Goal: Task Accomplishment & Management: Complete application form

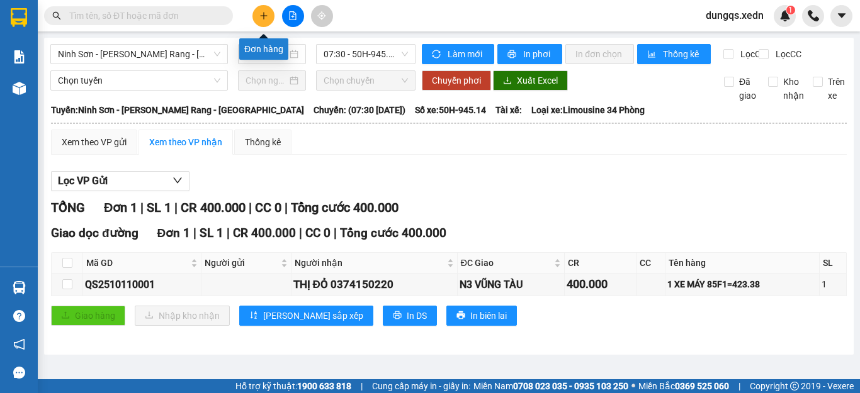
click at [261, 18] on icon "plus" at bounding box center [263, 15] width 9 height 9
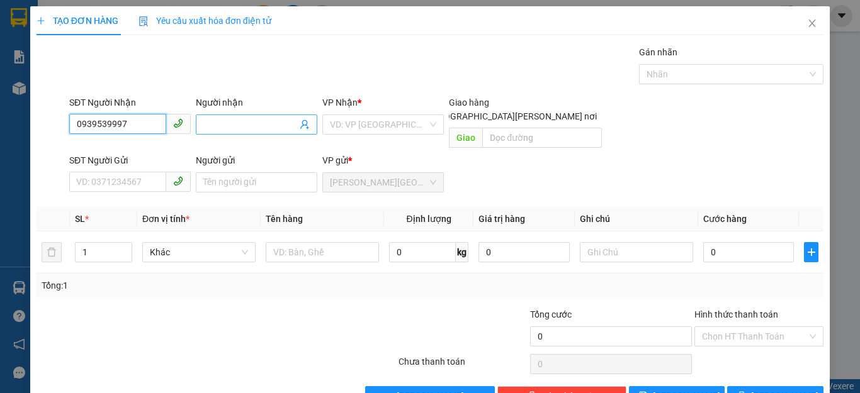
type input "0939539997"
click at [203, 129] on input "Người nhận" at bounding box center [250, 125] width 94 height 14
click at [225, 121] on input "THUY1 VY" at bounding box center [250, 125] width 94 height 14
type input "[PERSON_NAME]"
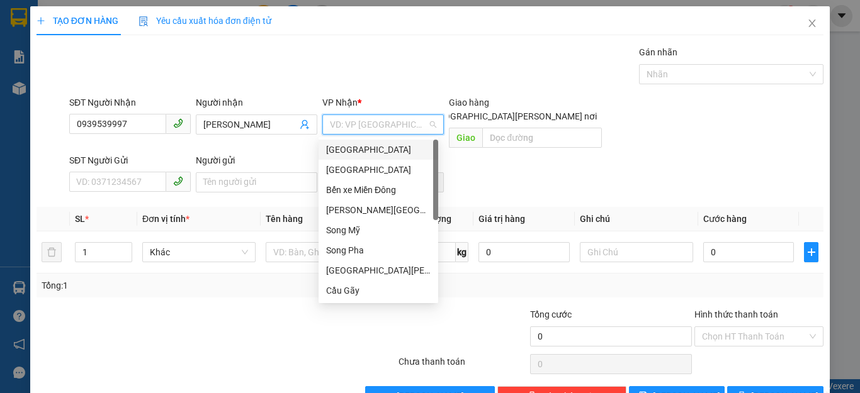
click at [392, 124] on input "search" at bounding box center [379, 124] width 98 height 19
click at [356, 169] on div "[GEOGRAPHIC_DATA]" at bounding box center [378, 170] width 104 height 14
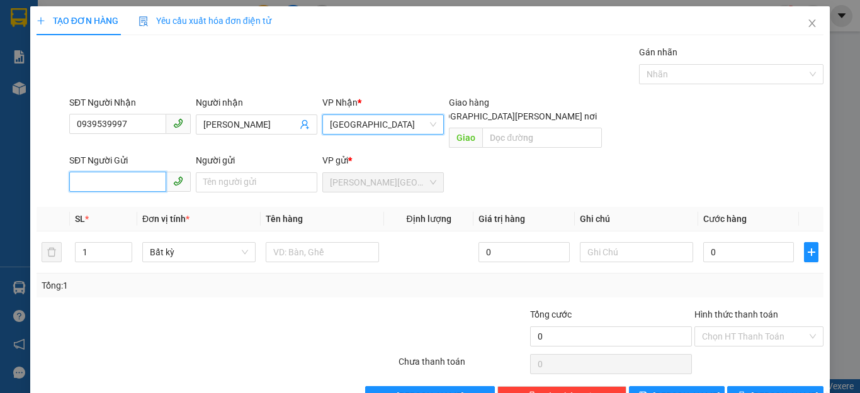
click at [72, 172] on input "SĐT Người Gửi" at bounding box center [117, 182] width 97 height 20
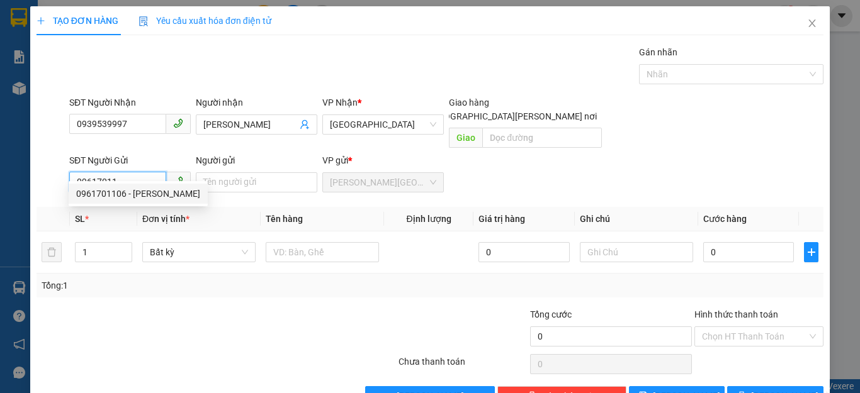
click at [104, 190] on div "0961701106 - [PERSON_NAME]" at bounding box center [138, 194] width 124 height 14
type input "0961701106"
type input "THƯƠNG"
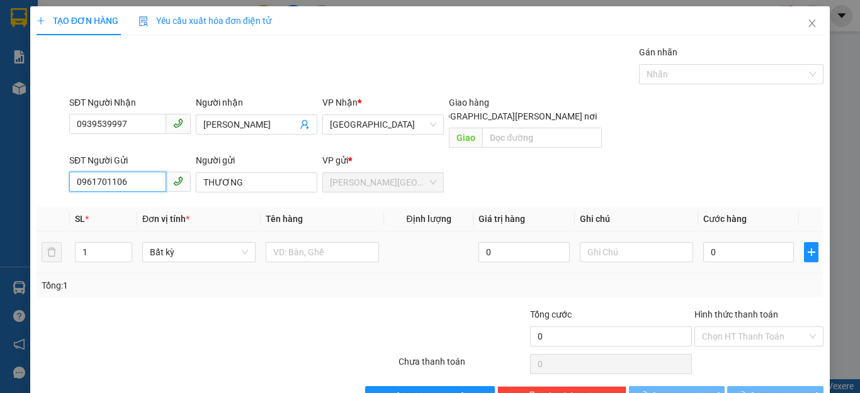
type input "40.000"
type input "0961701106"
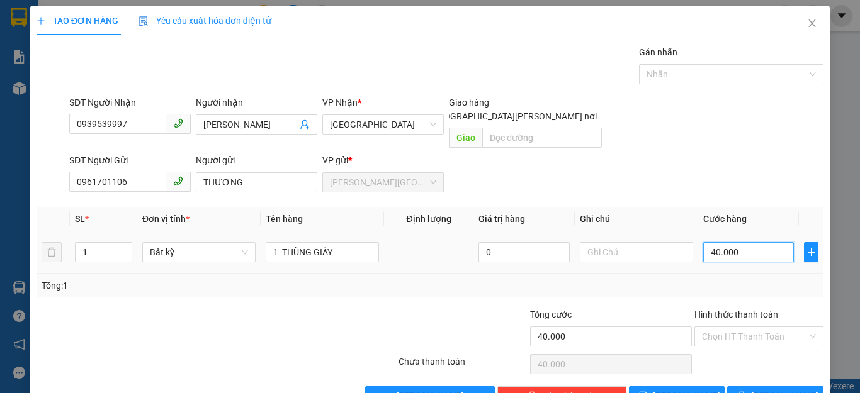
click at [734, 242] on input "40.000" at bounding box center [748, 252] width 91 height 20
type input "0"
type input "03"
type input "3"
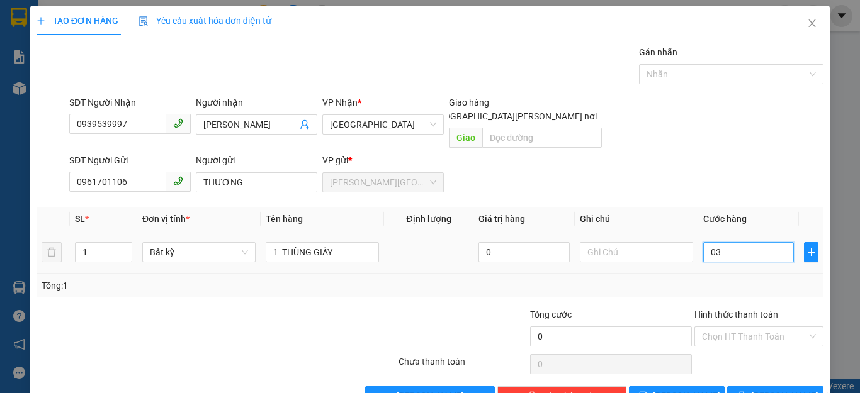
type input "3"
type input "30"
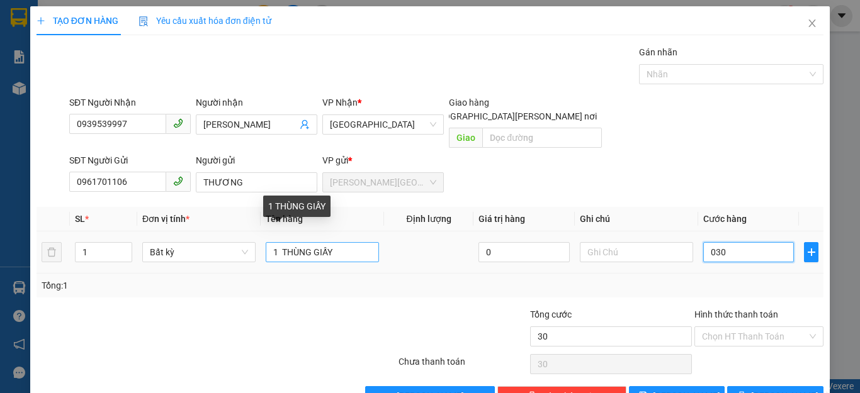
type input "030"
type input "30.000"
click at [333, 242] on input "1 THÙNG GIẤY" at bounding box center [322, 252] width 113 height 20
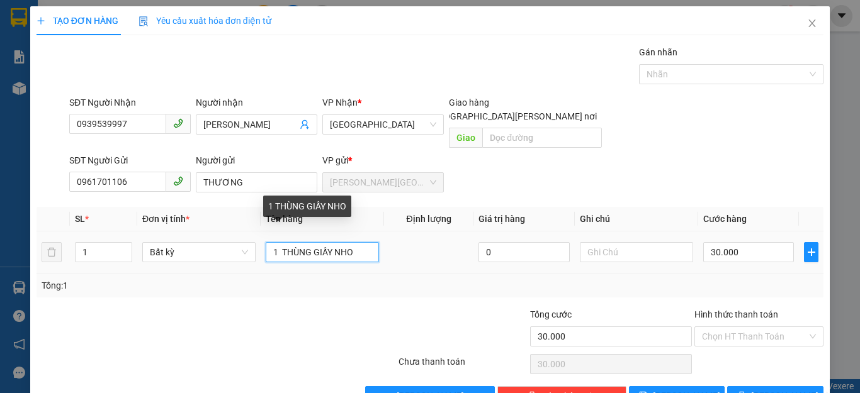
click at [353, 242] on input "1 THÙNG GIẤY NHO" at bounding box center [322, 252] width 113 height 20
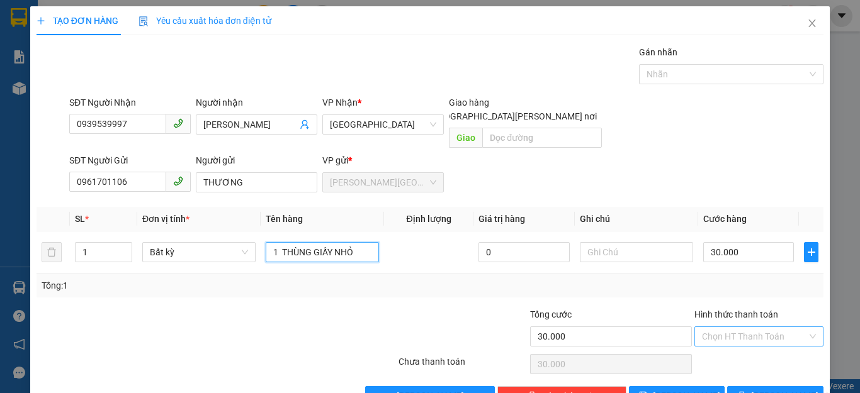
type input "1 THÙNG GIẤY NHỎ"
click at [750, 327] on input "Hình thức thanh toán" at bounding box center [754, 336] width 105 height 19
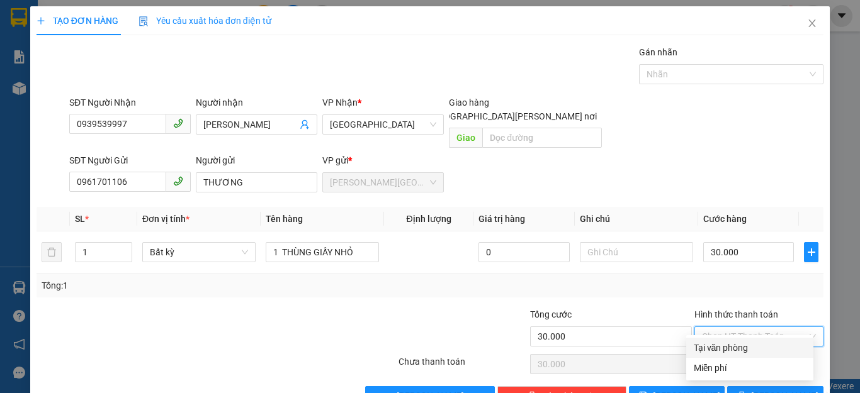
click at [731, 347] on div "Tại văn phòng" at bounding box center [749, 348] width 112 height 14
type input "0"
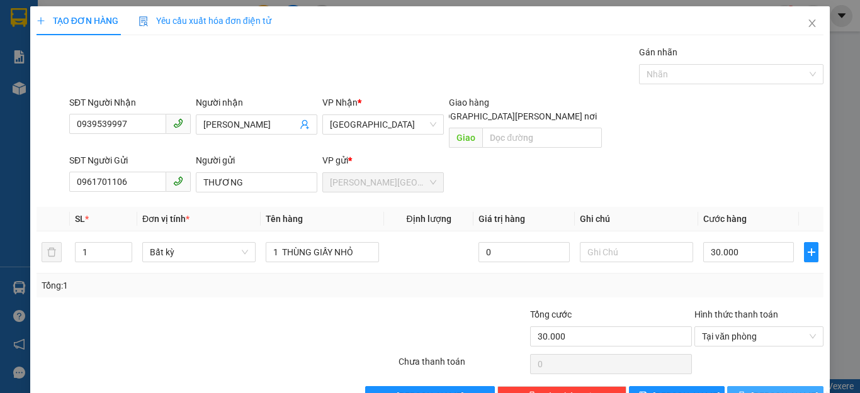
click at [746, 392] on icon "printer" at bounding box center [741, 396] width 8 height 8
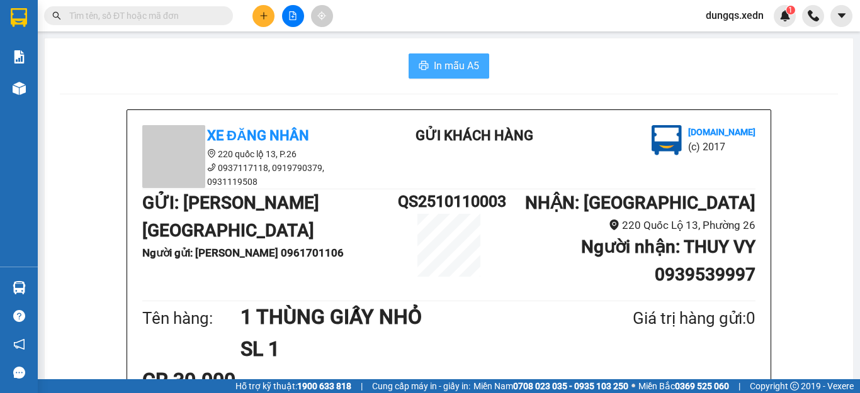
click at [434, 65] on span "In mẫu A5" at bounding box center [456, 66] width 45 height 16
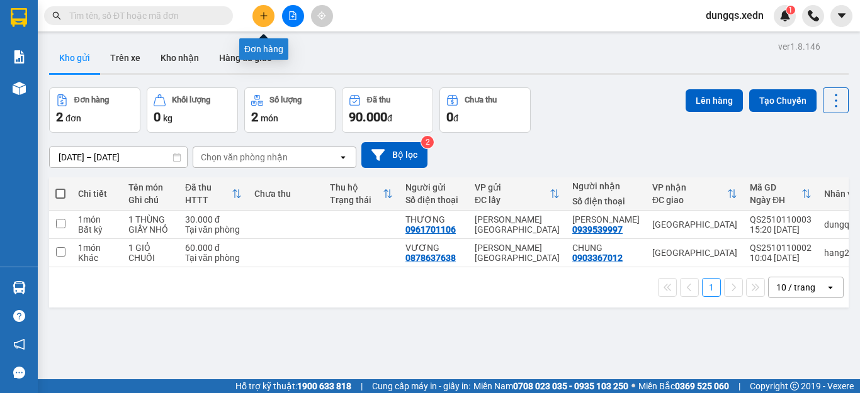
click at [264, 14] on icon "plus" at bounding box center [263, 15] width 1 height 7
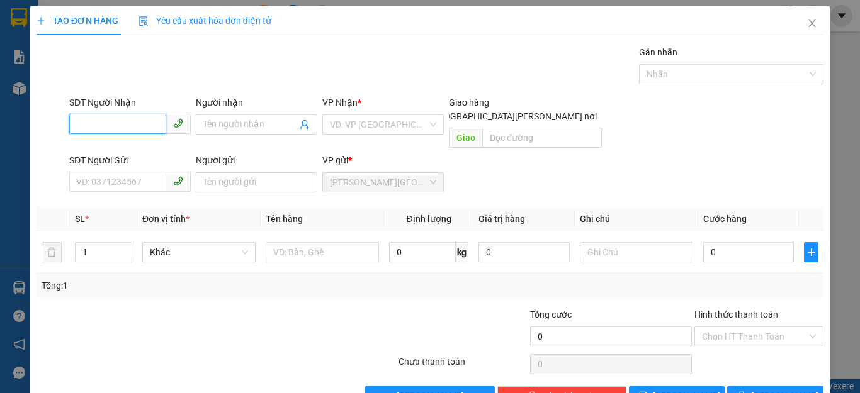
click at [74, 126] on input "SĐT Người Nhận" at bounding box center [117, 124] width 97 height 20
type input "0978276316"
click at [106, 147] on div "0978276316 - TIEN" at bounding box center [128, 150] width 104 height 14
type input "TIEN"
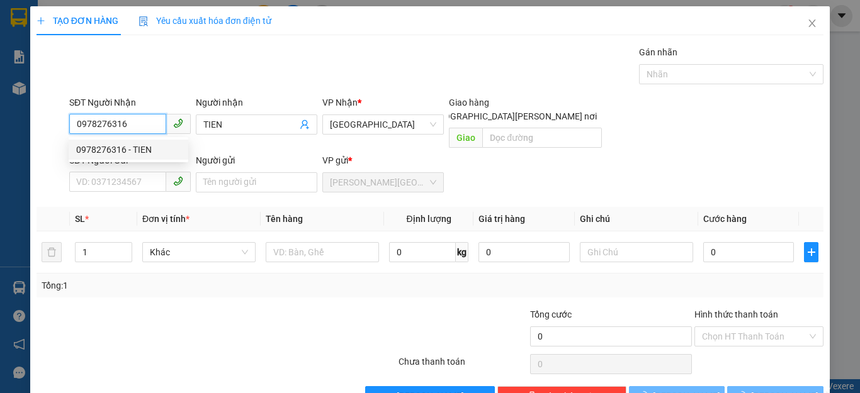
type input "80.000"
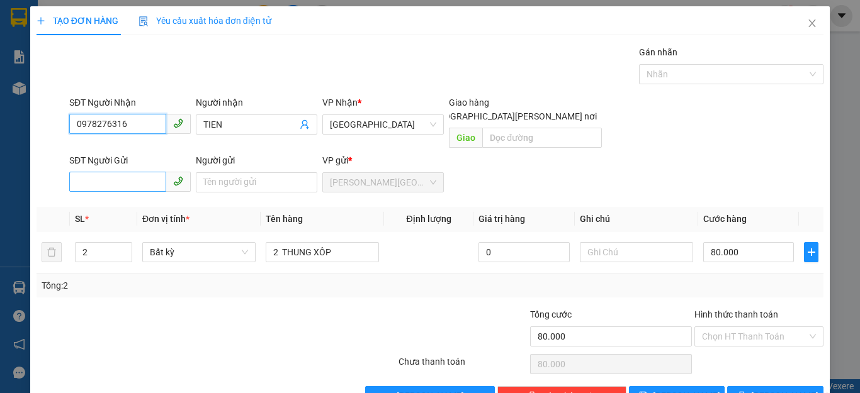
type input "0978276316"
click at [83, 172] on input "SĐT Người Gửi" at bounding box center [117, 182] width 97 height 20
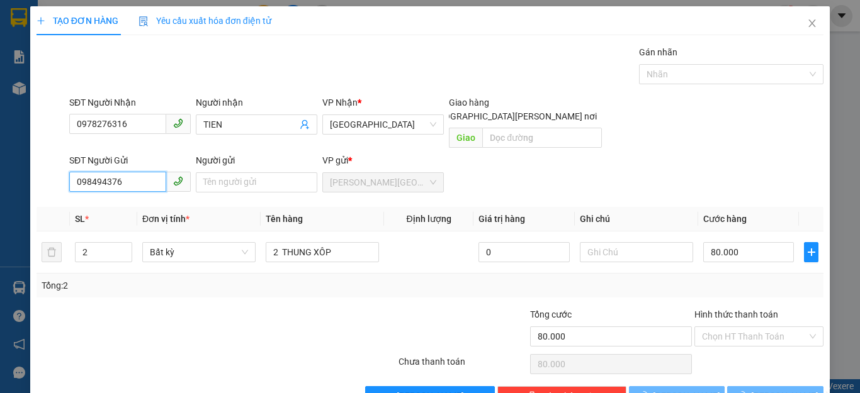
type input "0984943762"
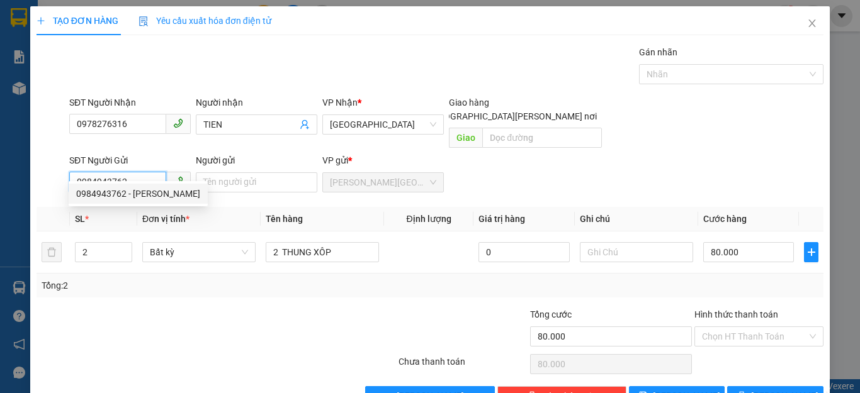
click at [99, 193] on div "0984943762 - [PERSON_NAME]" at bounding box center [138, 194] width 124 height 14
type input "QUANG"
type input "50.000"
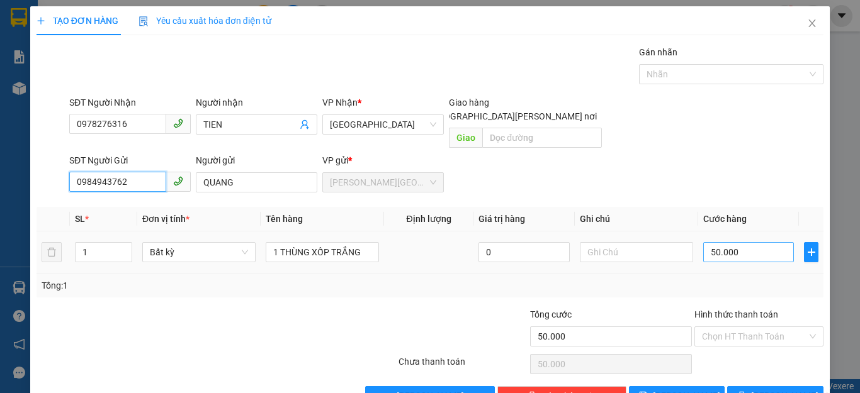
type input "0984943762"
click at [730, 242] on input "50.000" at bounding box center [748, 252] width 91 height 20
type input "0"
type input "04"
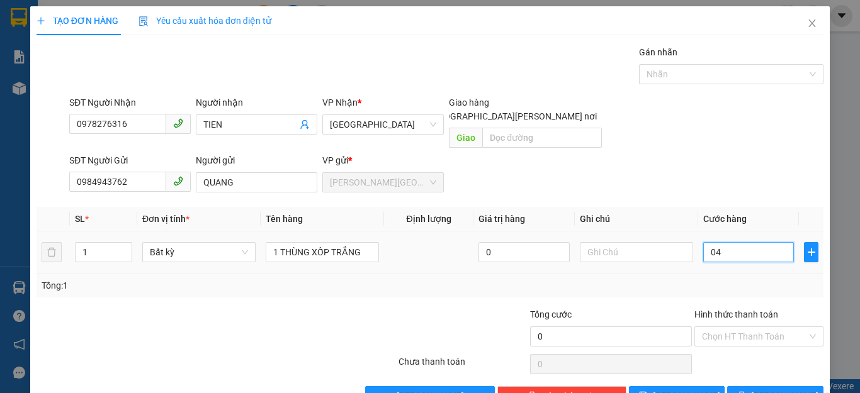
type input "4"
type input "40"
type input "040"
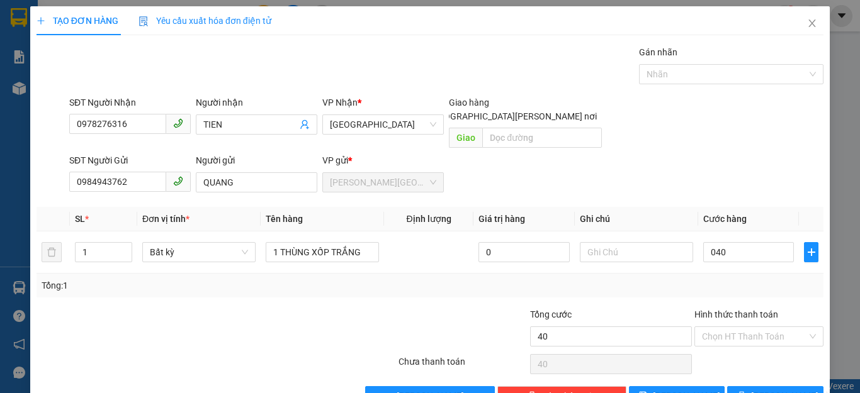
type input "40.000"
click at [758, 279] on div "Tổng: 1" at bounding box center [430, 286] width 776 height 14
click at [740, 327] on input "Hình thức thanh toán" at bounding box center [754, 336] width 105 height 19
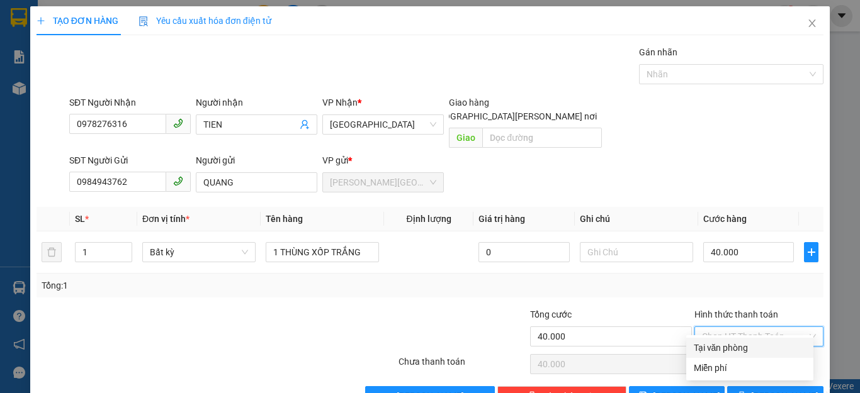
click at [720, 351] on div "Tại văn phòng" at bounding box center [749, 348] width 112 height 14
type input "0"
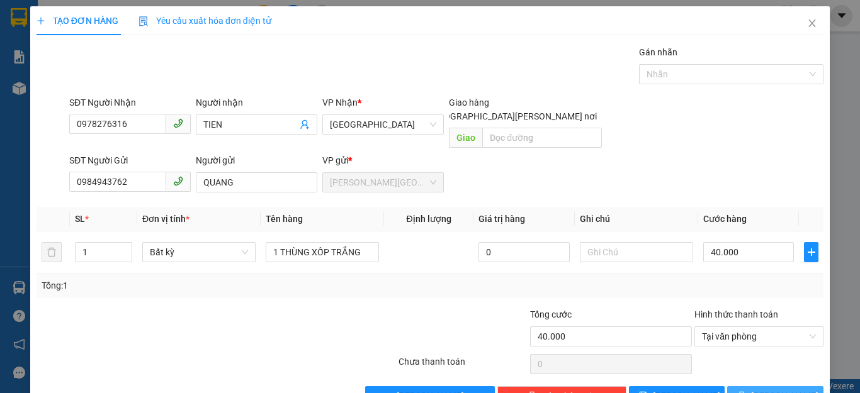
click at [746, 391] on icon "printer" at bounding box center [741, 395] width 9 height 9
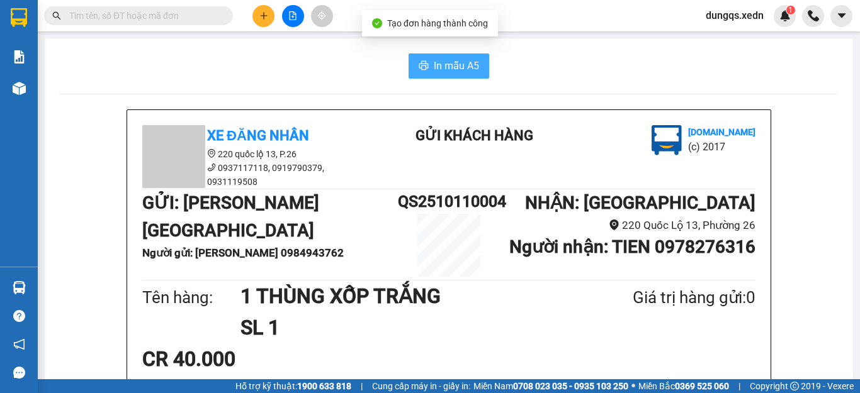
click at [445, 69] on span "In mẫu A5" at bounding box center [456, 66] width 45 height 16
